Goal: Task Accomplishment & Management: Complete application form

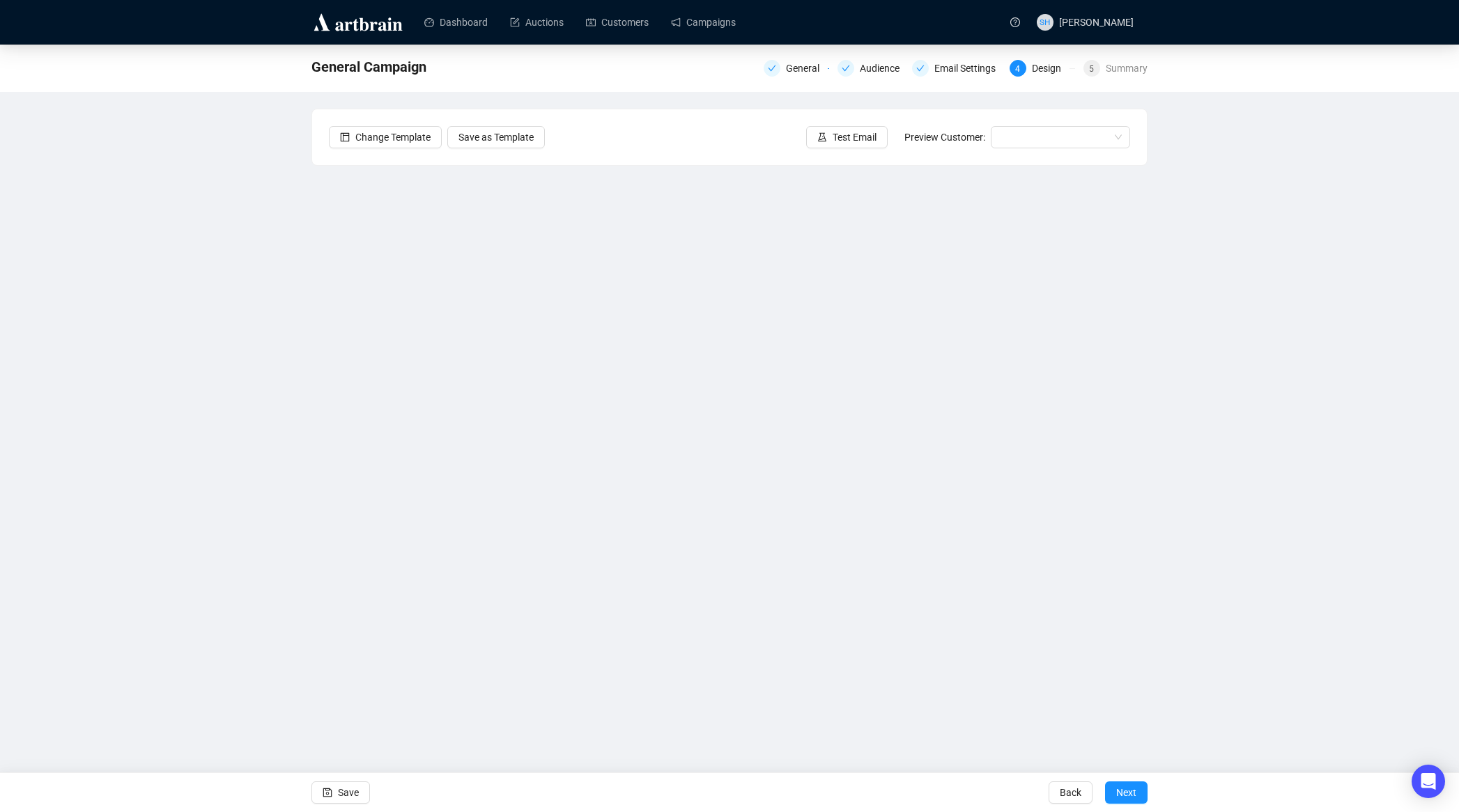
click at [180, 480] on div "General Campaign General Audience Email Settings 4 Design 5 Summary Change Temp…" at bounding box center [729, 357] width 1459 height 625
drag, startPoint x: 211, startPoint y: 523, endPoint x: 266, endPoint y: 561, distance: 66.9
click at [211, 523] on div "General Campaign General Audience Email Settings 4 Design 5 Summary Change Temp…" at bounding box center [729, 357] width 1459 height 625
click at [274, 445] on div "General Campaign General Audience Email Settings 4 Design 5 Summary Change Temp…" at bounding box center [729, 357] width 1459 height 625
click at [260, 430] on div "General Campaign General Audience Email Settings 4 Design 5 Summary Change Temp…" at bounding box center [729, 357] width 1459 height 625
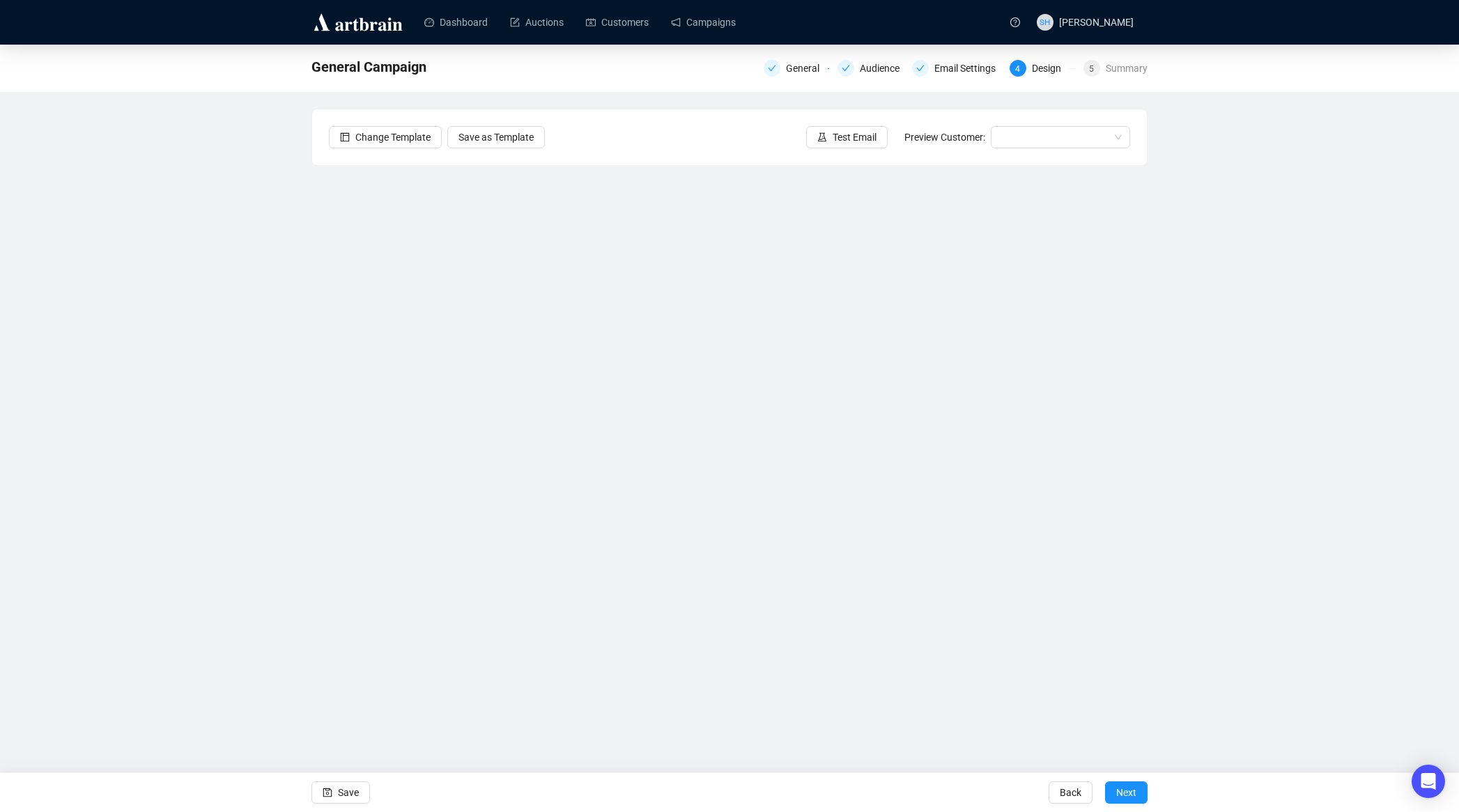
click at [275, 272] on div "General Campaign General Audience Email Settings 4 Design 5 Summary Change Temp…" at bounding box center [729, 357] width 1459 height 625
click at [211, 509] on div "General Campaign General Audience Email Settings 4 Design 5 Summary Change Temp…" at bounding box center [729, 357] width 1459 height 625
click at [201, 494] on div "General Campaign General Audience Email Settings 4 Design 5 Summary Change Temp…" at bounding box center [729, 357] width 1459 height 625
click at [335, 792] on button "Save" at bounding box center [341, 792] width 59 height 22
click at [699, 22] on link "Campaigns" at bounding box center [704, 22] width 65 height 36
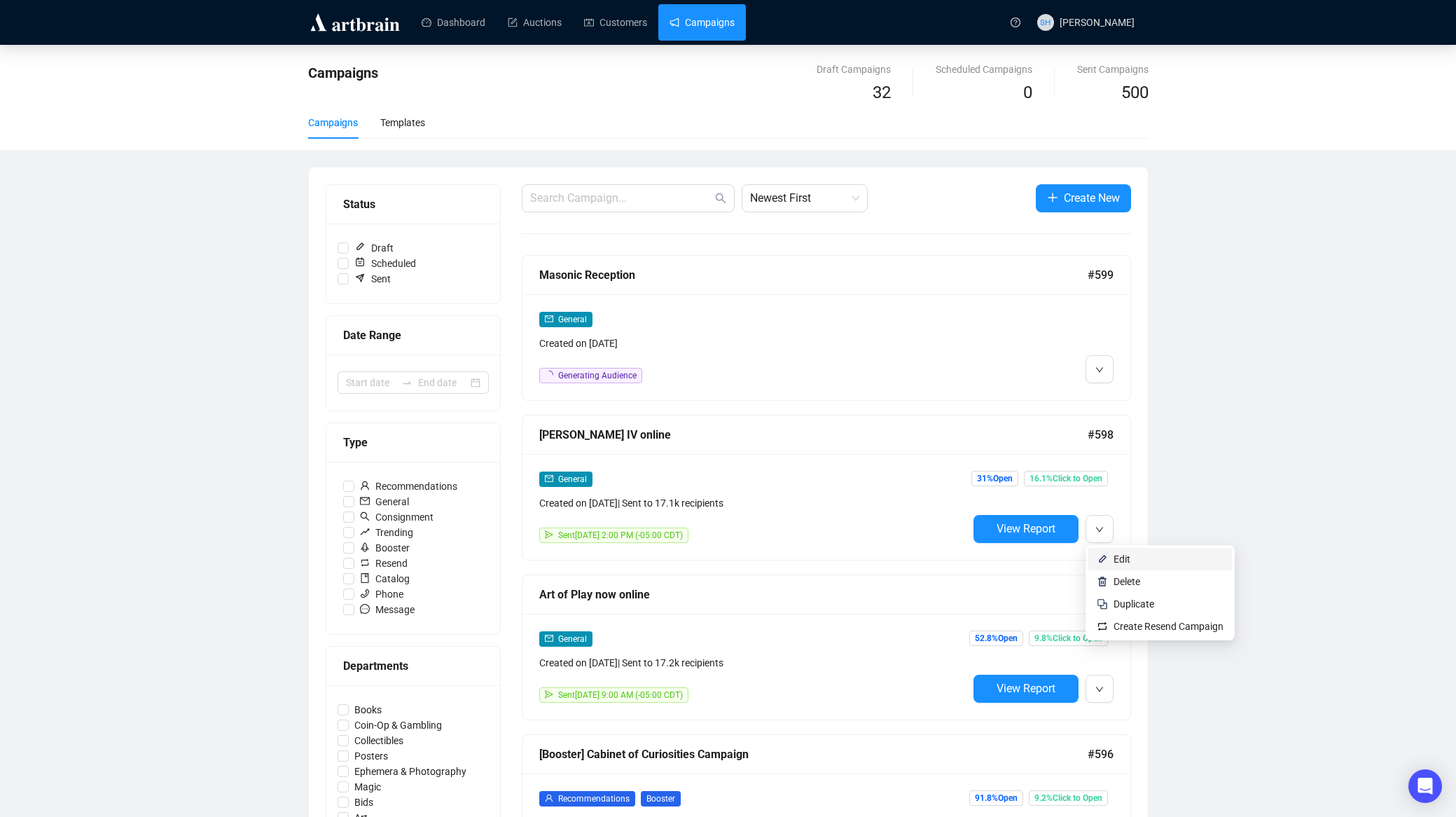
click at [1119, 559] on span "Edit" at bounding box center [1121, 559] width 17 height 11
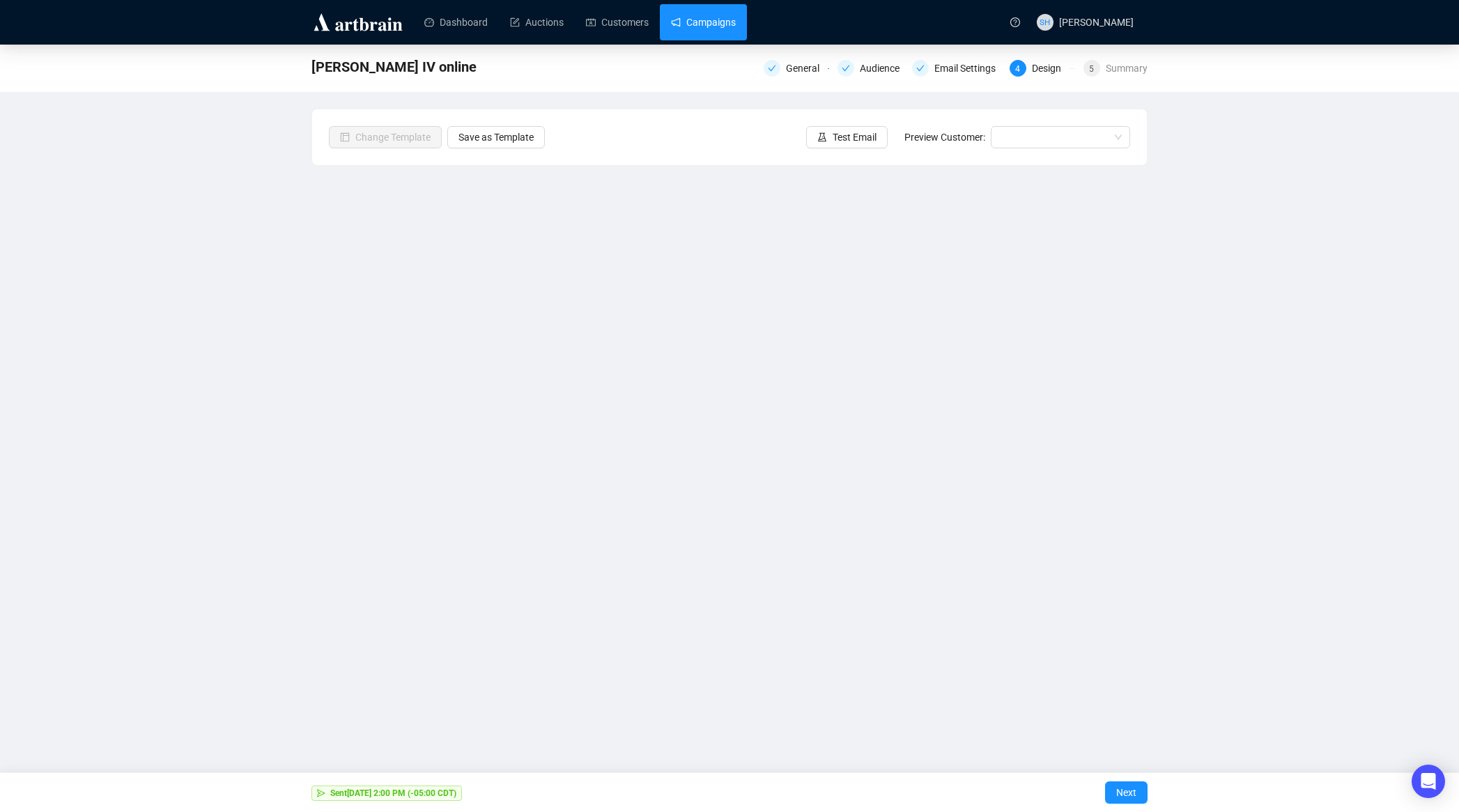
click at [711, 21] on link "Campaigns" at bounding box center [704, 22] width 65 height 36
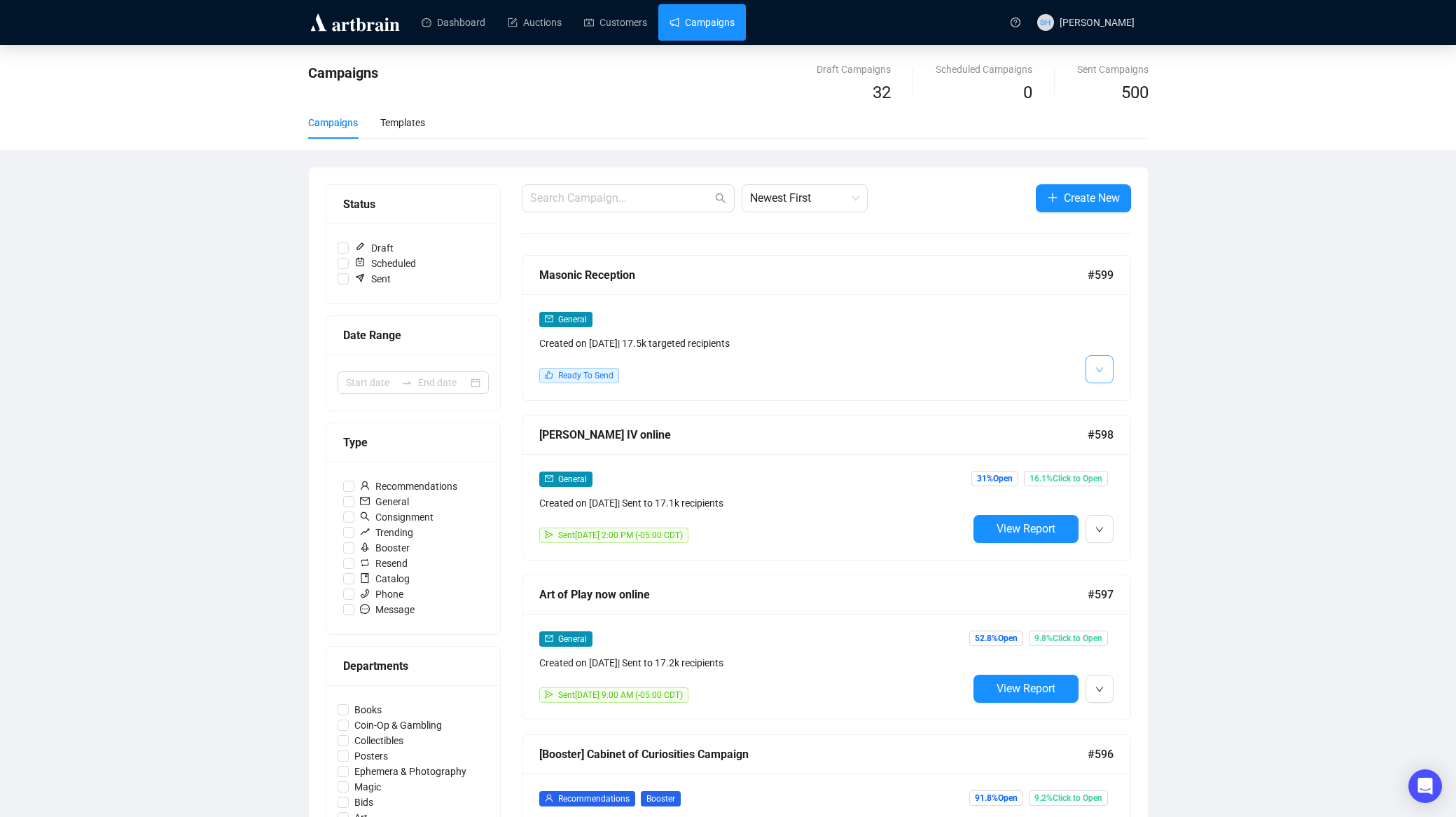
click at [1098, 372] on icon "down" at bounding box center [1100, 370] width 9 height 9
click at [1113, 398] on span "Edit" at bounding box center [1121, 399] width 17 height 11
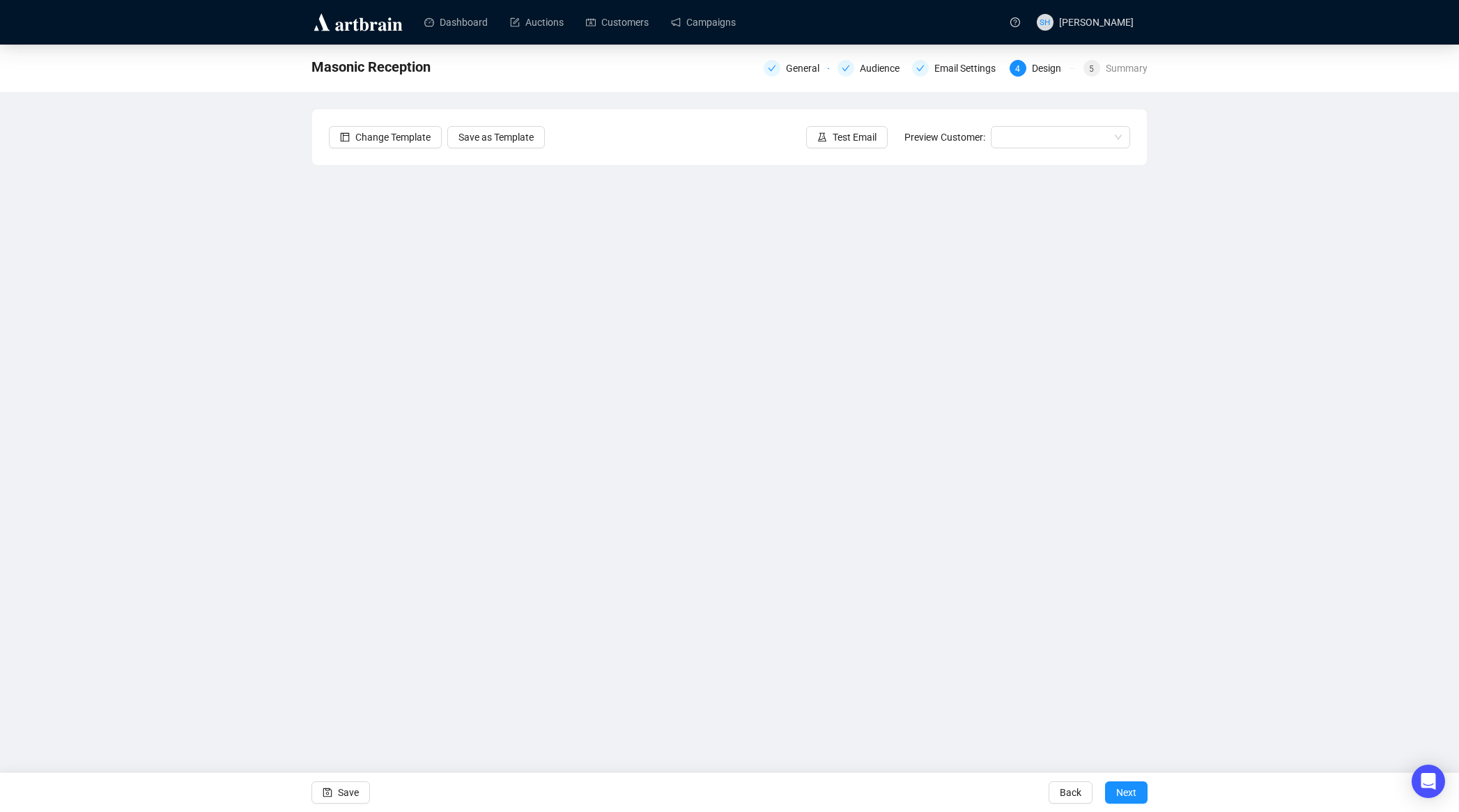
click at [227, 430] on div "Masonic Reception General Audience Email Settings 4 Design 5 Summary Change Tem…" at bounding box center [729, 357] width 1459 height 625
click at [352, 795] on span "Save" at bounding box center [348, 792] width 21 height 39
click at [339, 793] on span "Save" at bounding box center [348, 792] width 21 height 39
click at [340, 788] on button "Save" at bounding box center [341, 792] width 59 height 22
click at [341, 790] on span "Save" at bounding box center [348, 792] width 21 height 39
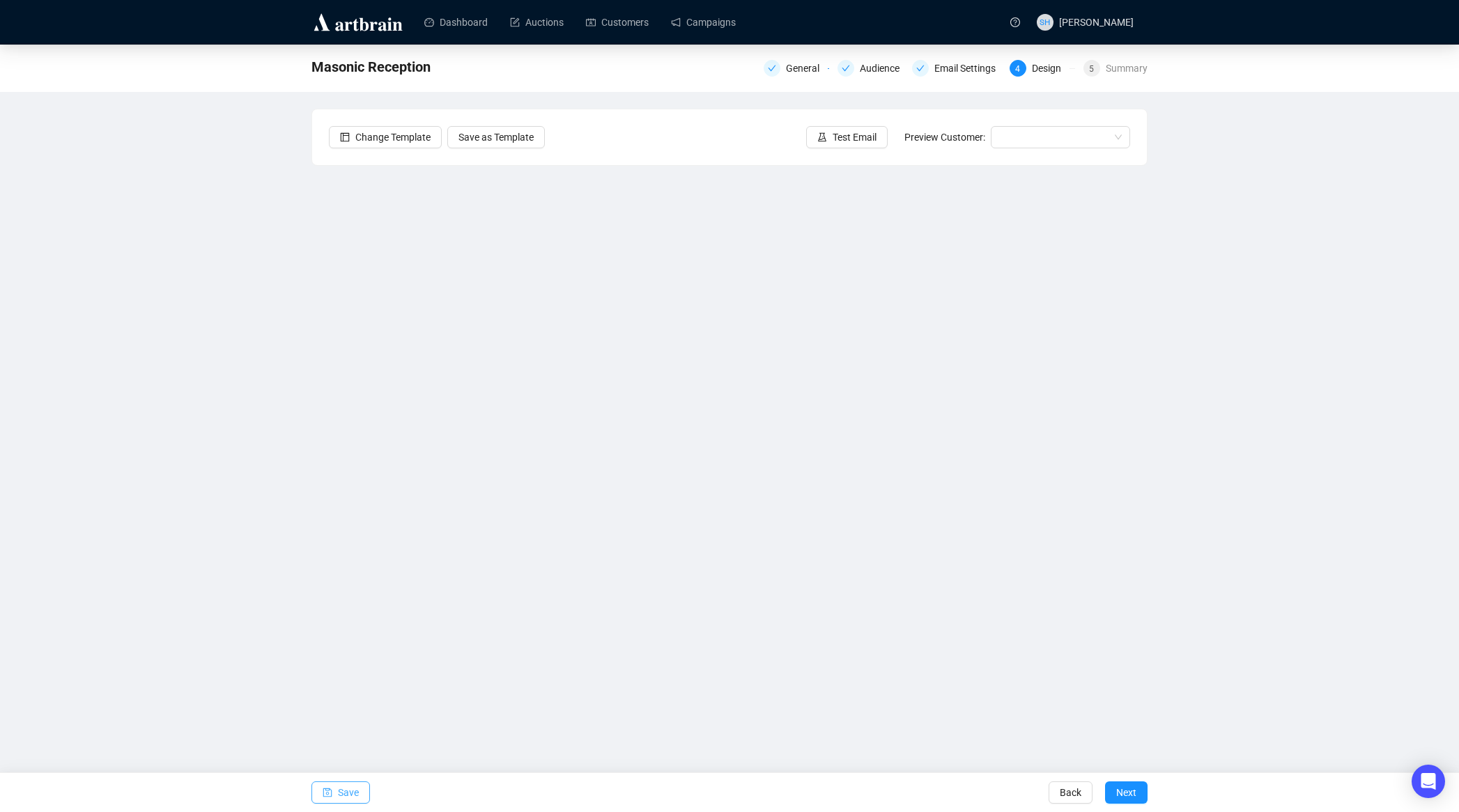
click at [344, 793] on span "Save" at bounding box center [348, 792] width 21 height 39
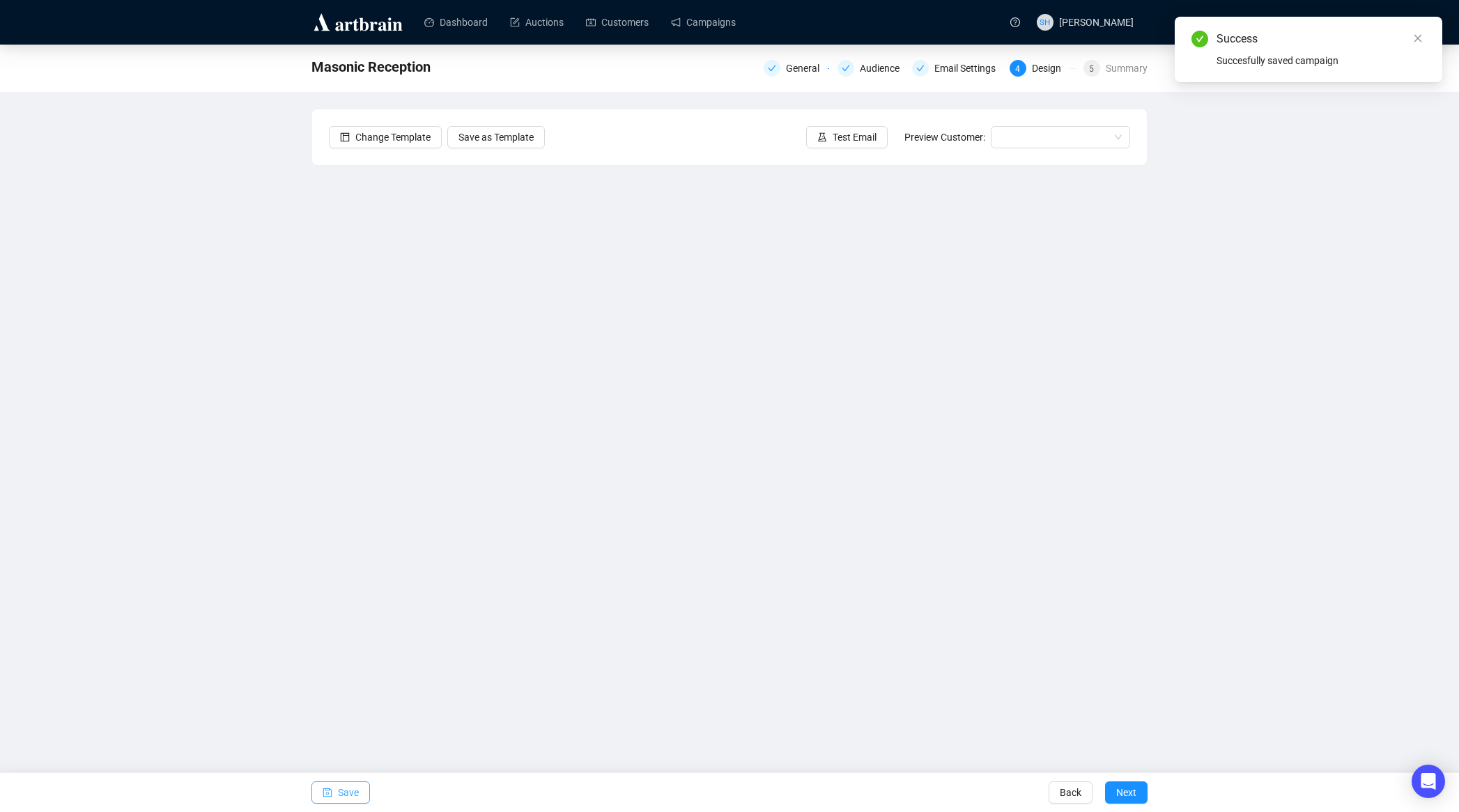
click at [343, 790] on span "Save" at bounding box center [348, 792] width 21 height 39
click at [839, 140] on span "Test Email" at bounding box center [854, 137] width 44 height 15
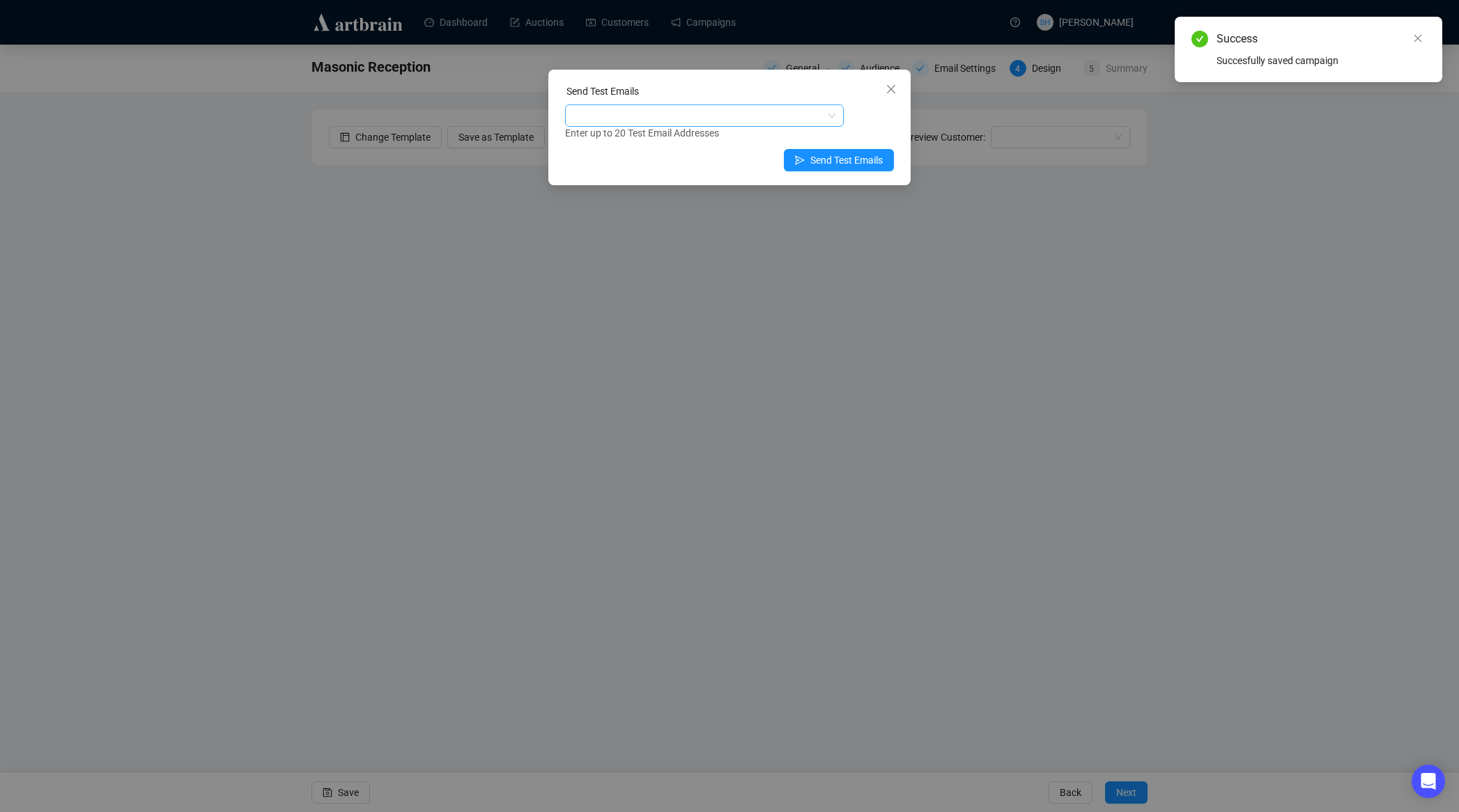
click at [584, 111] on div at bounding box center [697, 115] width 258 height 20
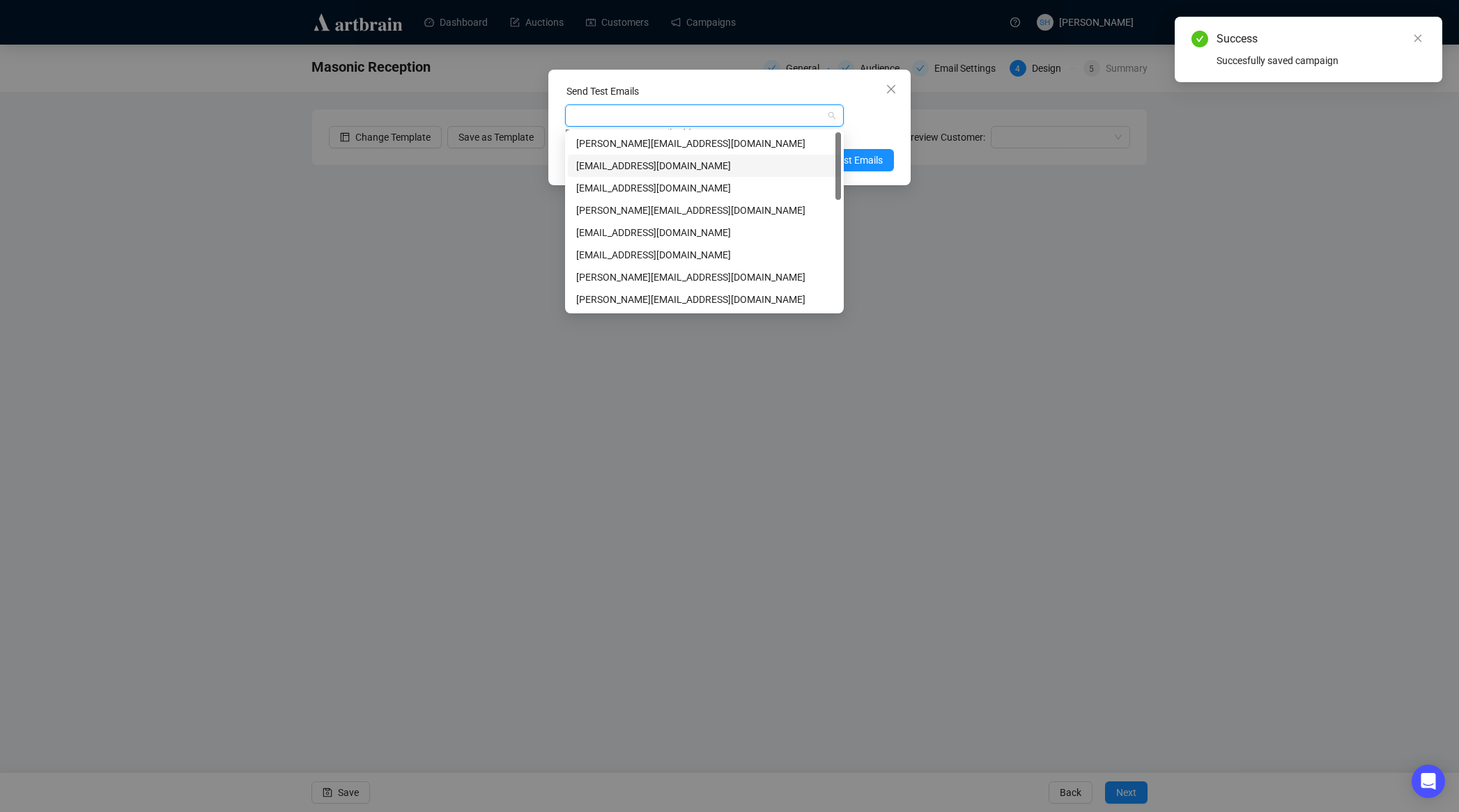
click at [588, 166] on div "[EMAIL_ADDRESS][DOMAIN_NAME]" at bounding box center [705, 166] width 256 height 15
click at [721, 118] on div "[EMAIL_ADDRESS][DOMAIN_NAME]" at bounding box center [697, 115] width 258 height 20
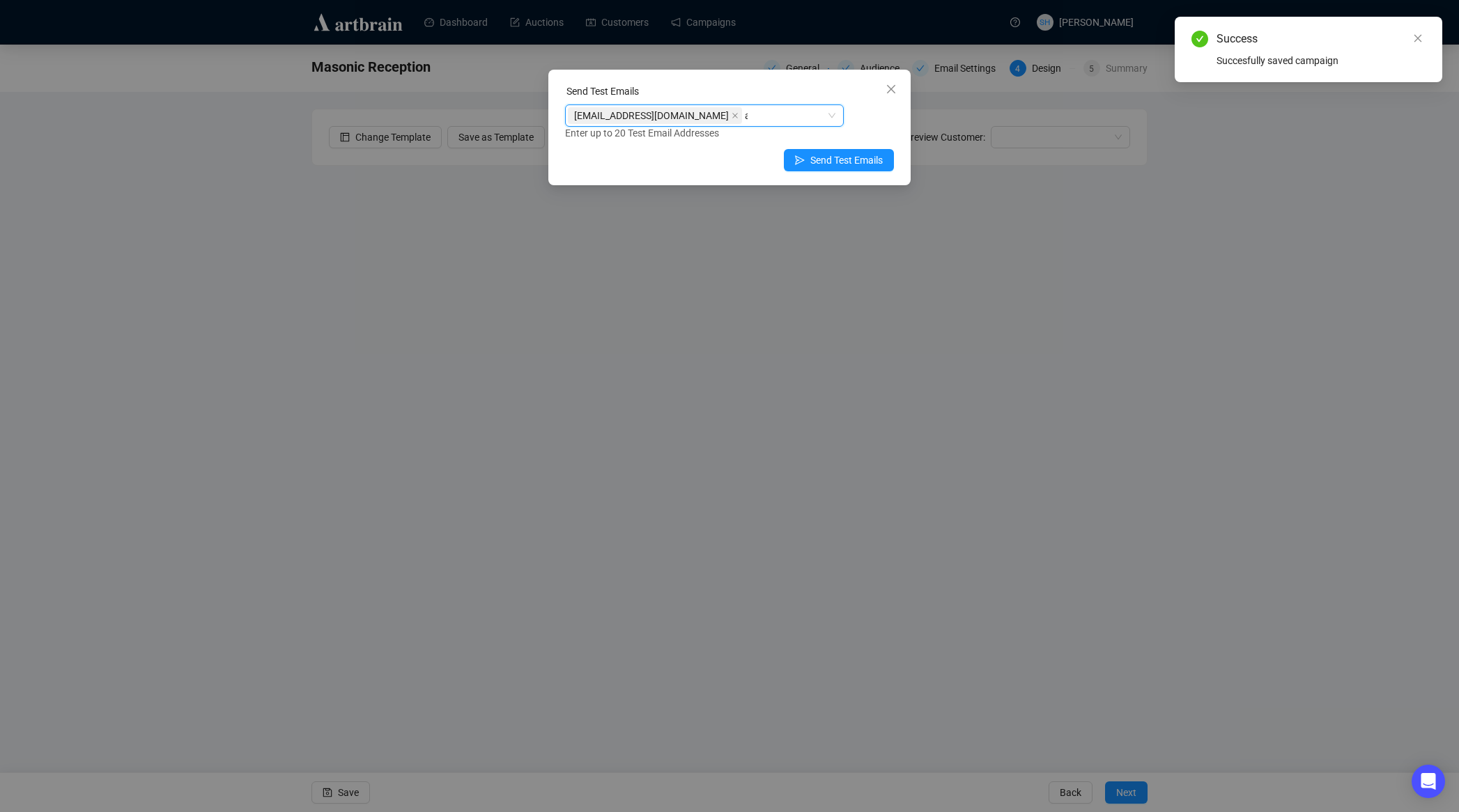
type input "ar"
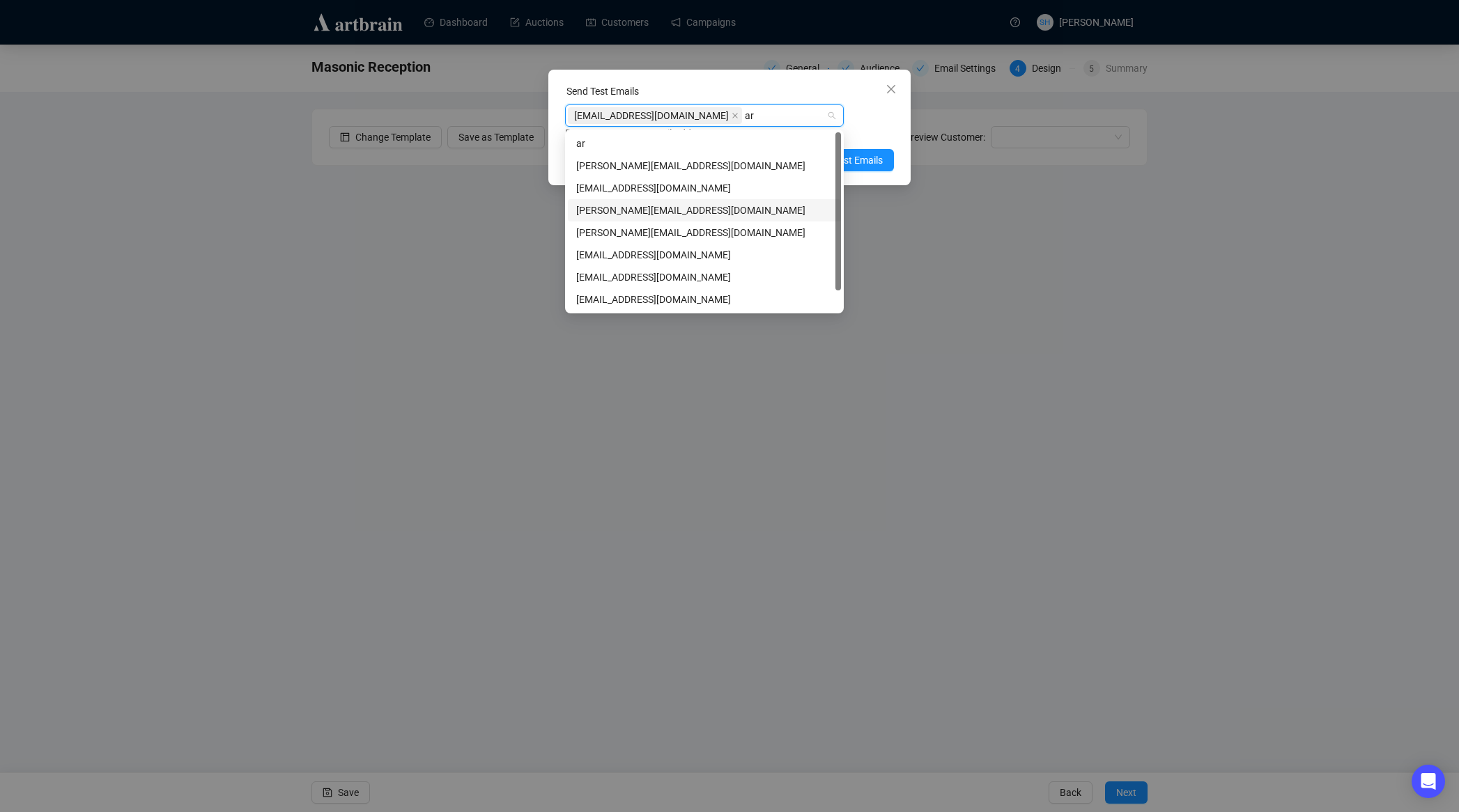
click at [622, 205] on div "[PERSON_NAME][EMAIL_ADDRESS][DOMAIN_NAME]" at bounding box center [705, 210] width 256 height 15
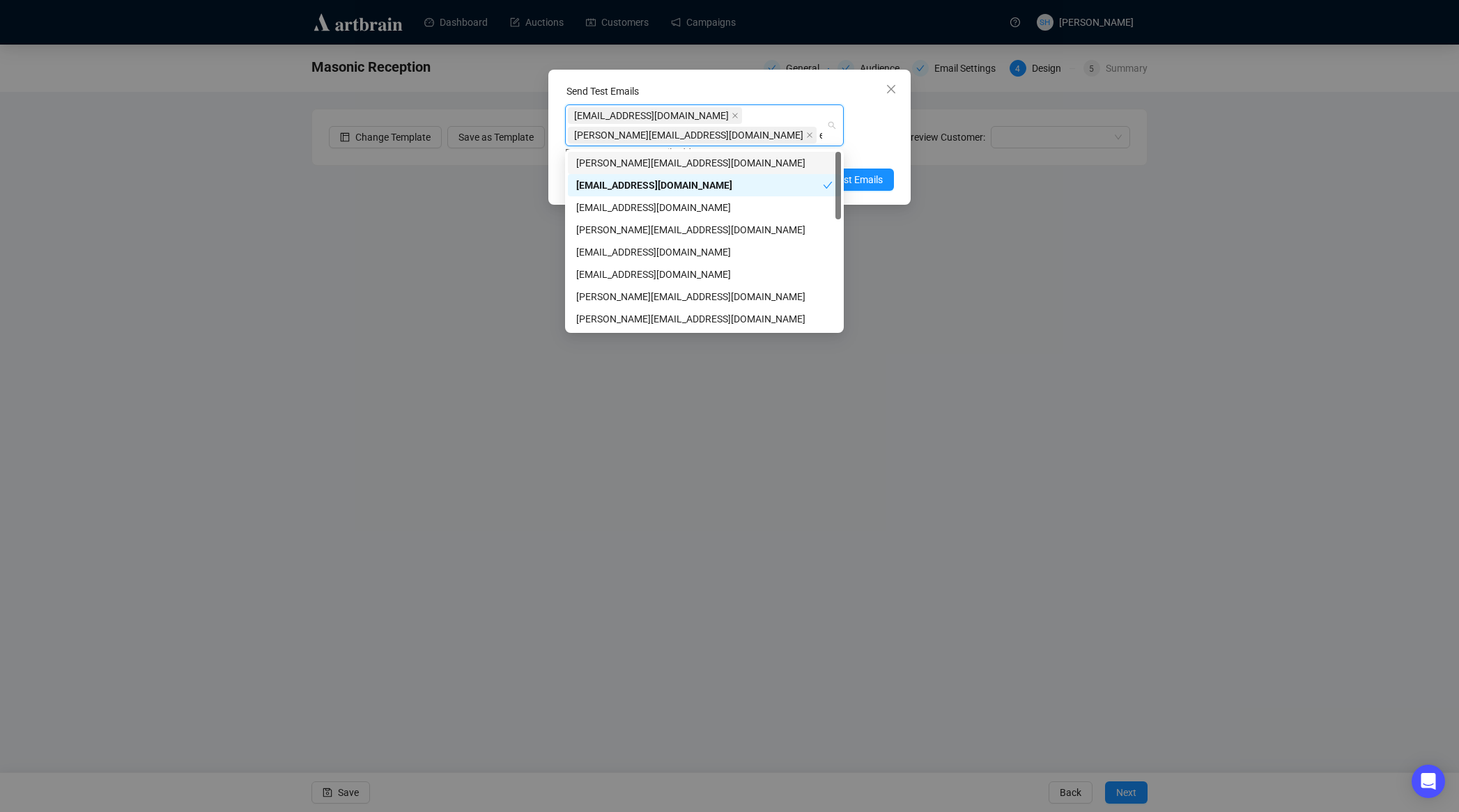
type input "eth"
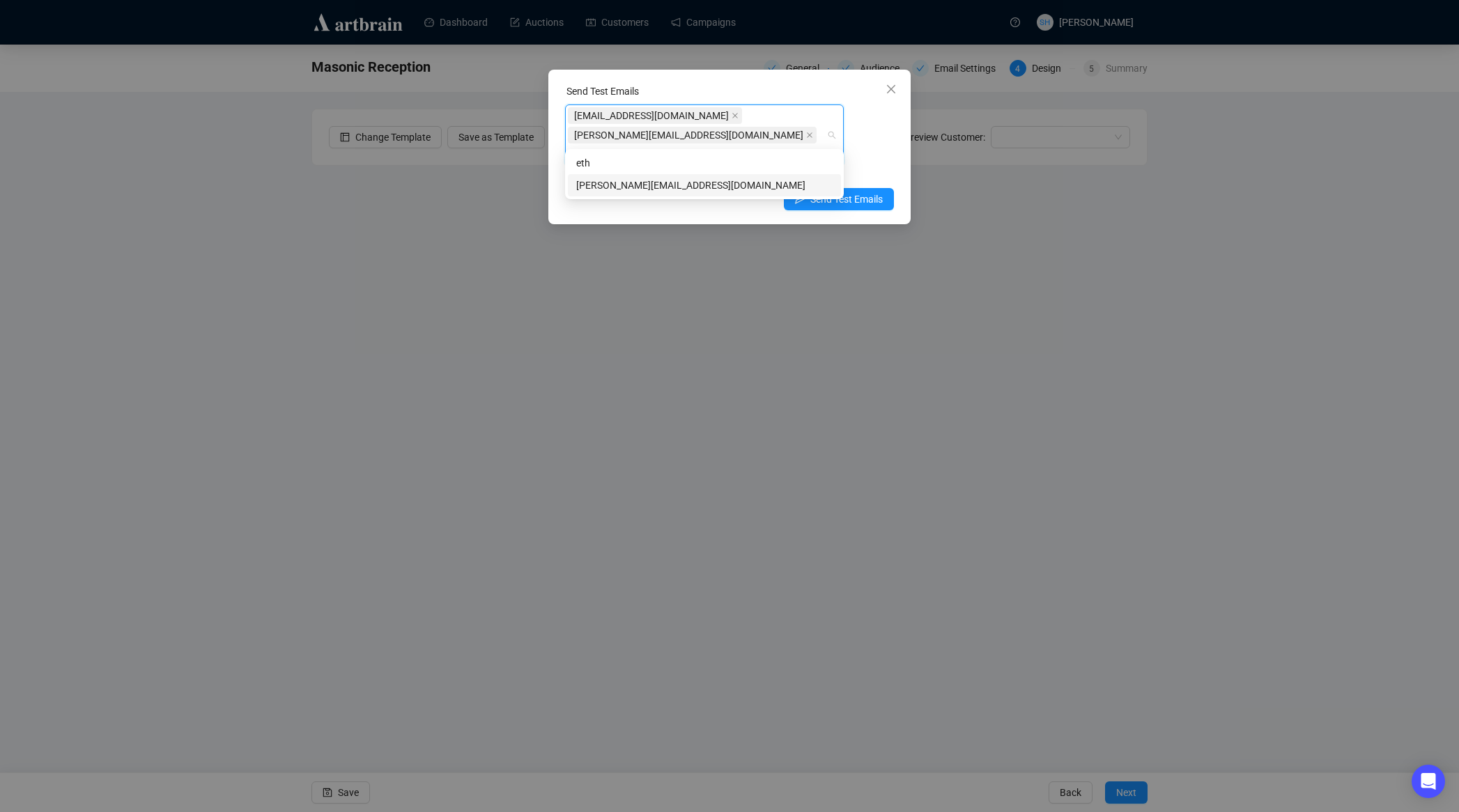
click at [639, 184] on div "[PERSON_NAME][EMAIL_ADDRESS][DOMAIN_NAME]" at bounding box center [705, 185] width 256 height 15
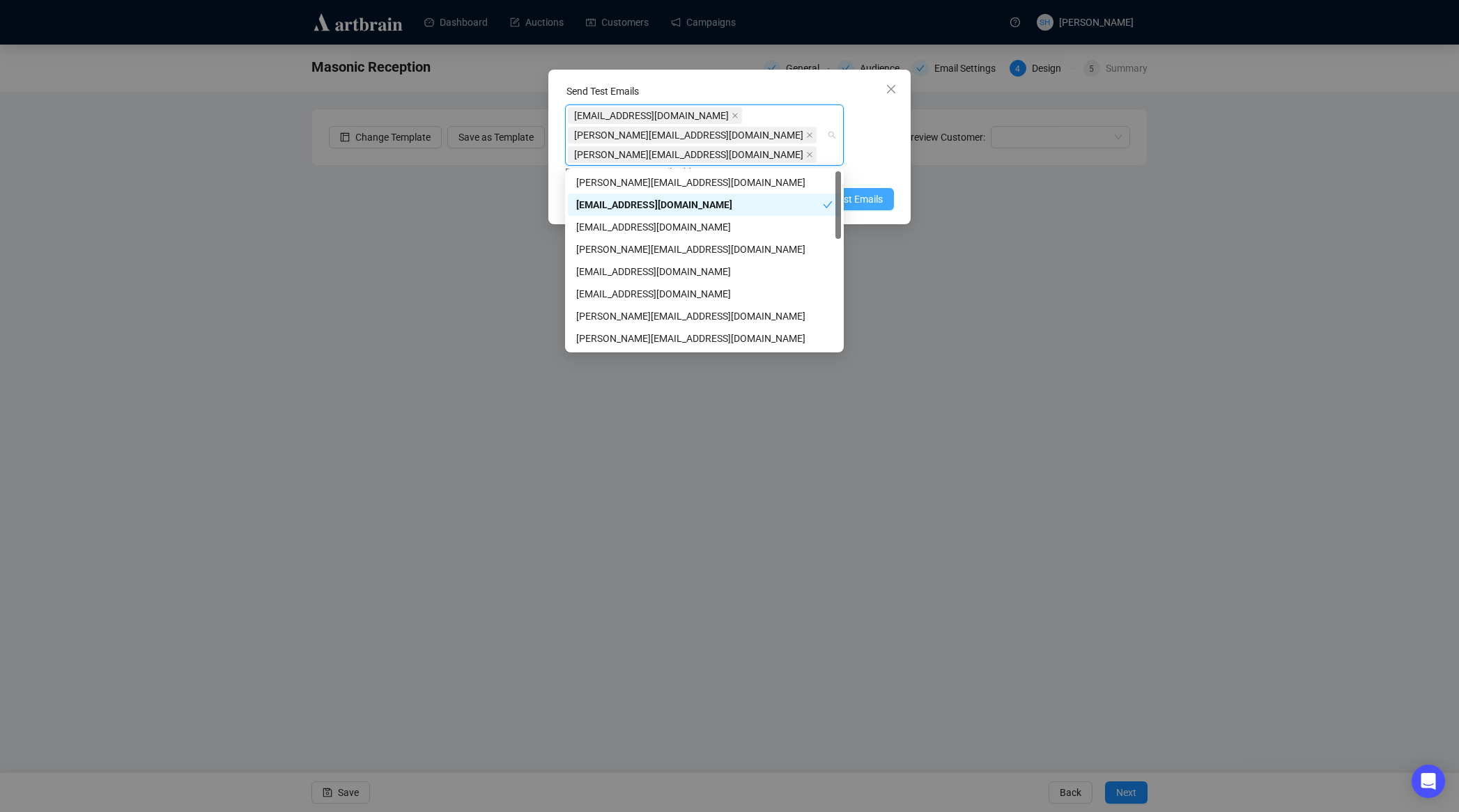
click at [860, 195] on span "Send Test Emails" at bounding box center [846, 199] width 72 height 15
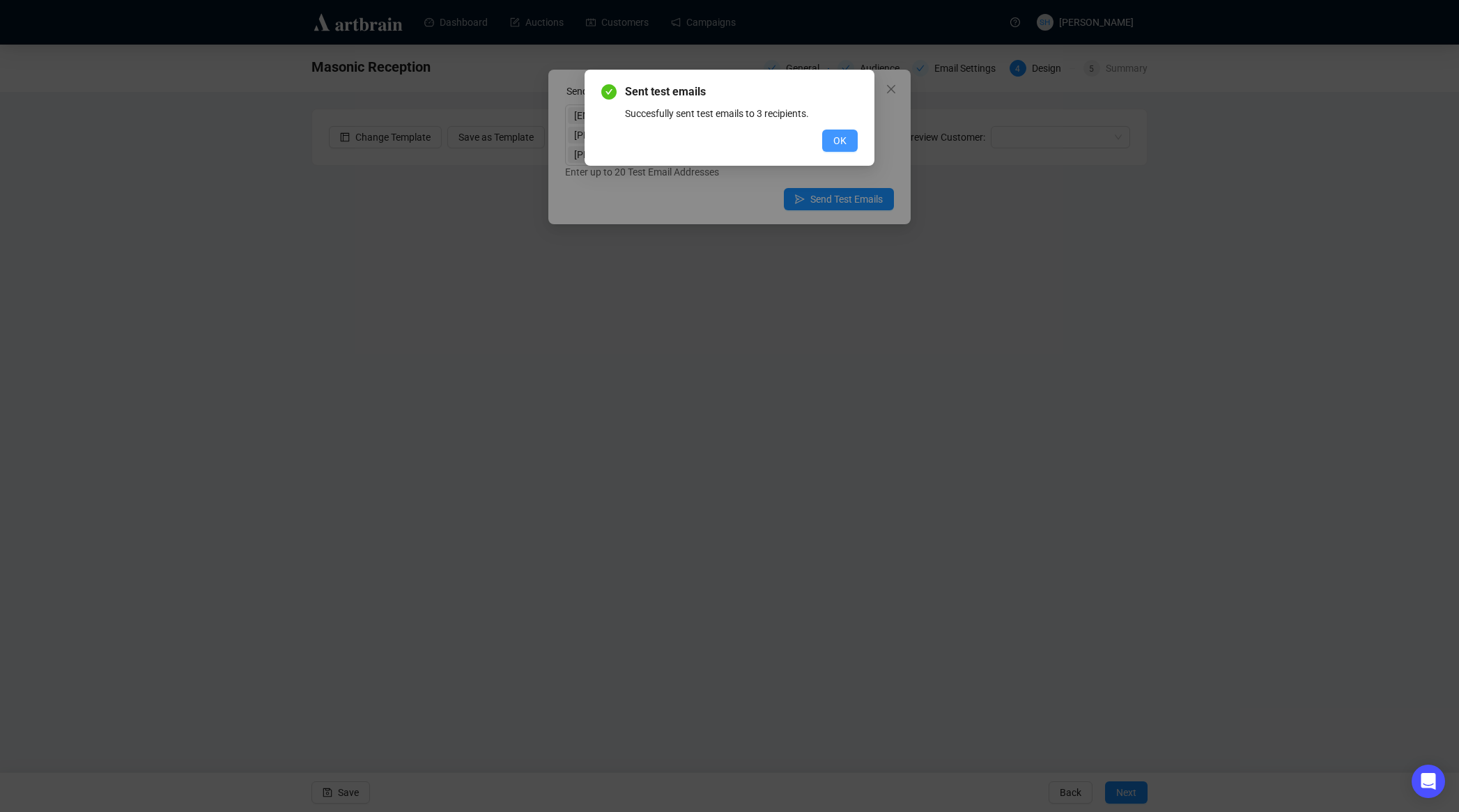
click at [839, 137] on span "OK" at bounding box center [840, 140] width 13 height 15
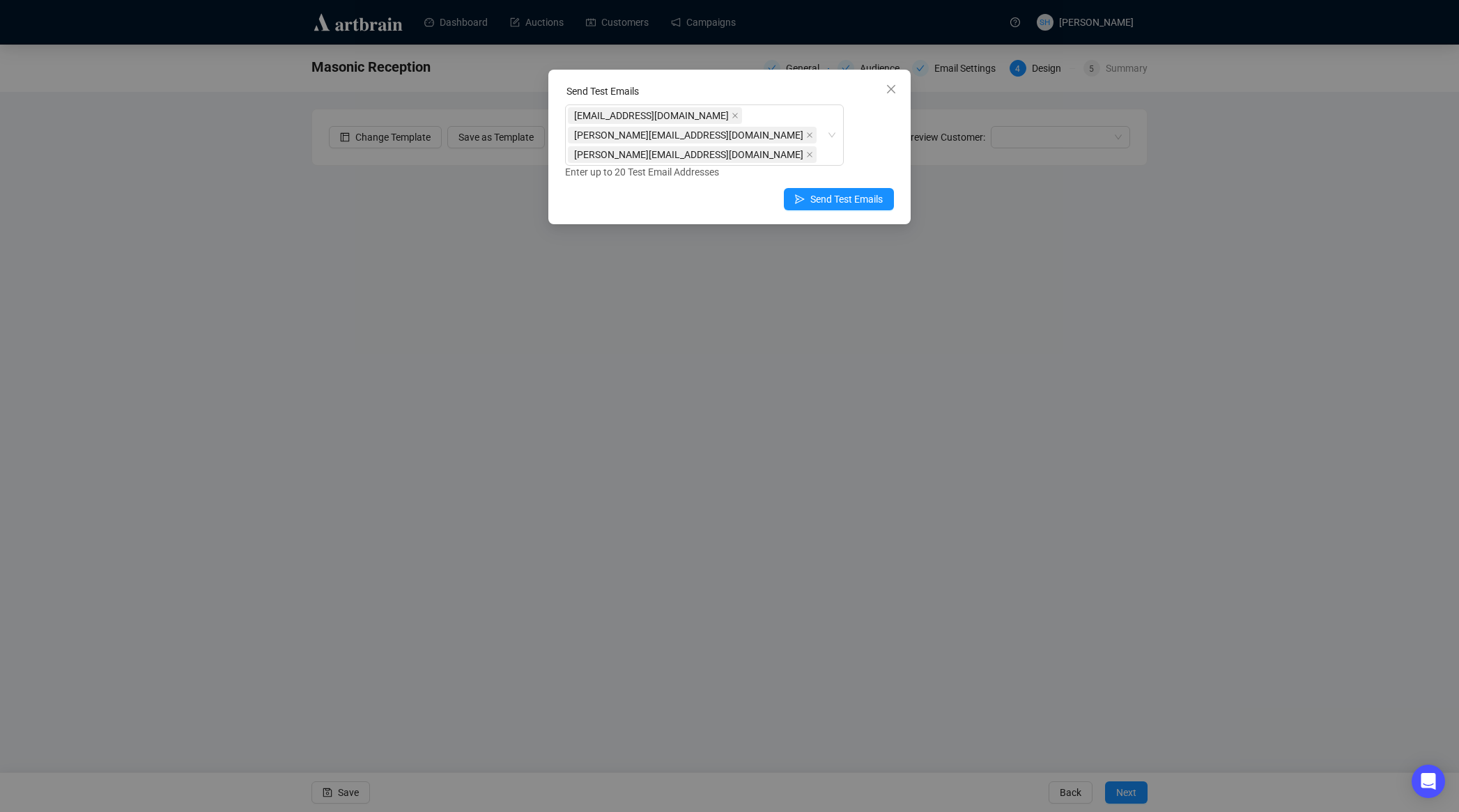
click at [892, 90] on icon "close" at bounding box center [890, 89] width 11 height 11
